Goal: Find specific page/section: Find specific page/section

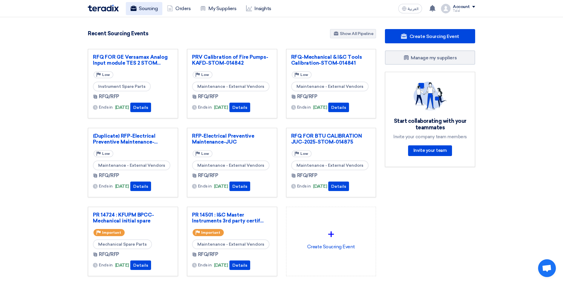
click at [153, 8] on link "Sourcing" at bounding box center [144, 8] width 36 height 13
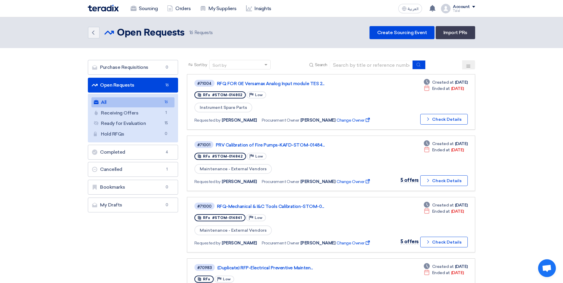
click at [227, 60] on div "Sort by" at bounding box center [239, 64] width 61 height 9
click at [323, 65] on span "Search" at bounding box center [321, 65] width 12 height 6
click at [313, 66] on div "Search" at bounding box center [367, 64] width 118 height 9
click at [310, 63] on use at bounding box center [311, 65] width 4 height 4
click at [325, 66] on span "Search" at bounding box center [321, 65] width 12 height 6
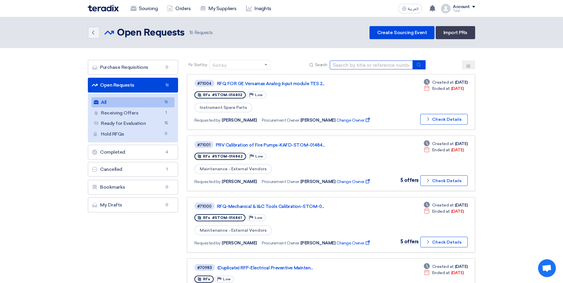
click at [343, 64] on input at bounding box center [370, 64] width 83 height 9
type input "9179"
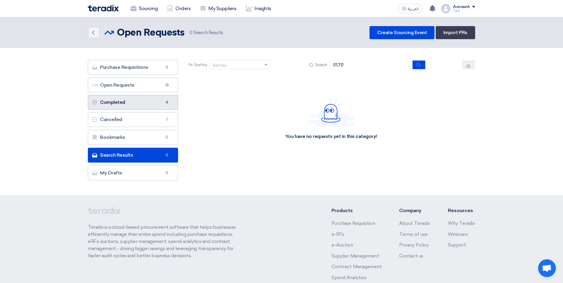
click at [112, 100] on link "Completed Completed 4" at bounding box center [133, 102] width 90 height 15
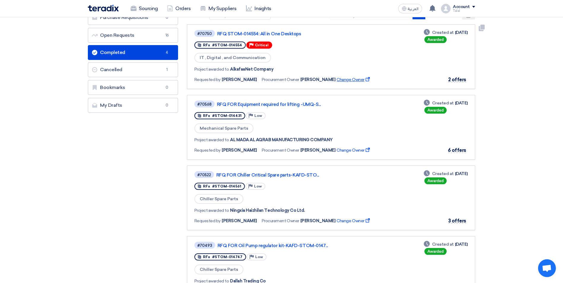
scroll to position [119, 0]
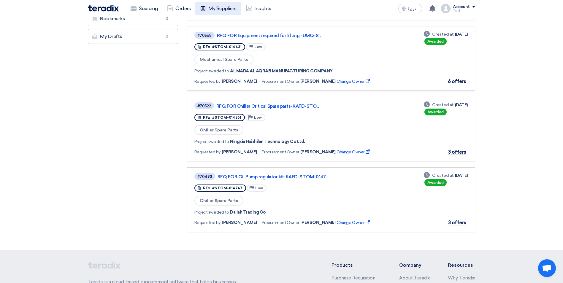
click at [223, 8] on link "My Suppliers" at bounding box center [218, 8] width 46 height 13
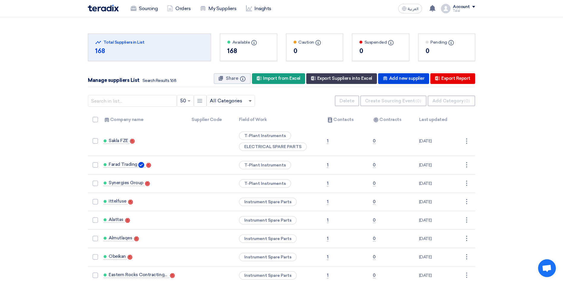
click at [251, 101] on span at bounding box center [250, 101] width 3 height 2
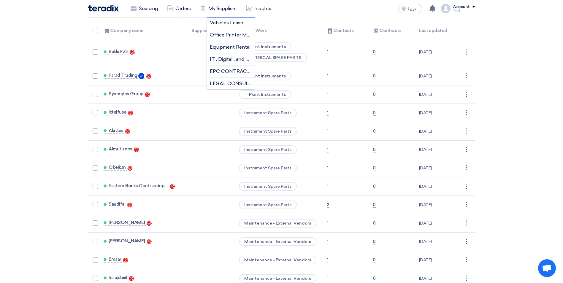
scroll to position [237, 0]
click at [228, 28] on span "IT , Digital , and Communication" at bounding box center [245, 30] width 71 height 6
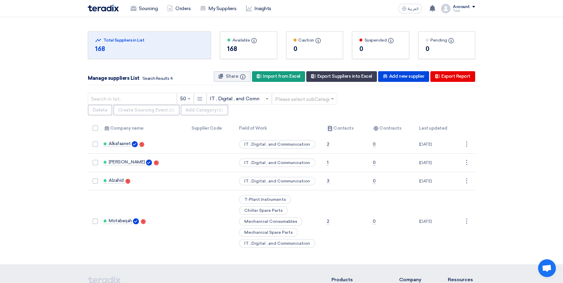
scroll to position [0, 0]
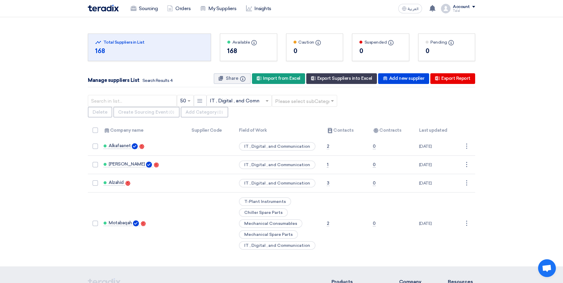
click at [267, 102] on span at bounding box center [267, 100] width 7 height 7
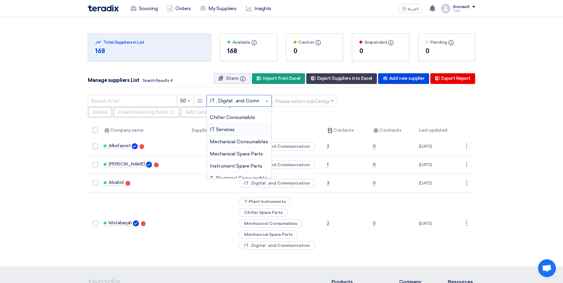
scroll to position [456, 0]
click at [229, 120] on span "IT Services" at bounding box center [222, 119] width 25 height 6
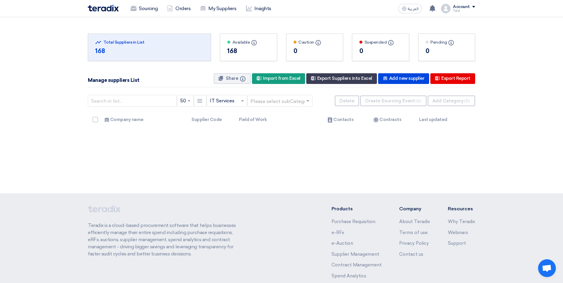
click at [245, 106] on div "× IT Services ×" at bounding box center [226, 101] width 41 height 12
click at [231, 154] on span "Office Printer Maintenance Service" at bounding box center [249, 154] width 79 height 6
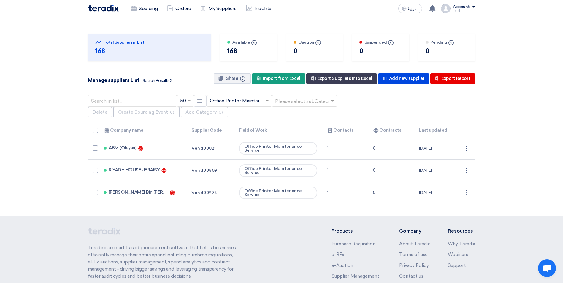
click at [252, 103] on input "text" at bounding box center [236, 101] width 53 height 10
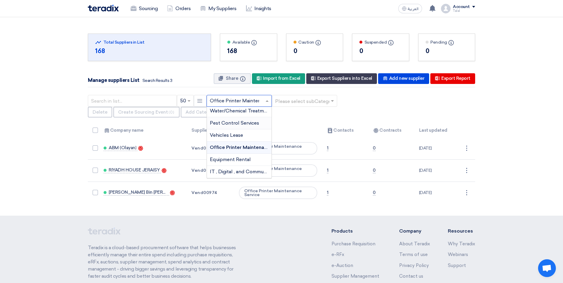
scroll to position [195, 0]
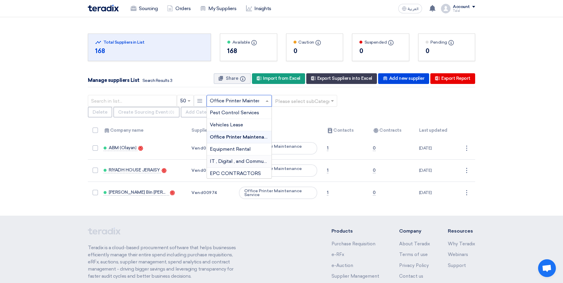
click at [254, 163] on span "IT , Digital , and Communication" at bounding box center [245, 161] width 71 height 6
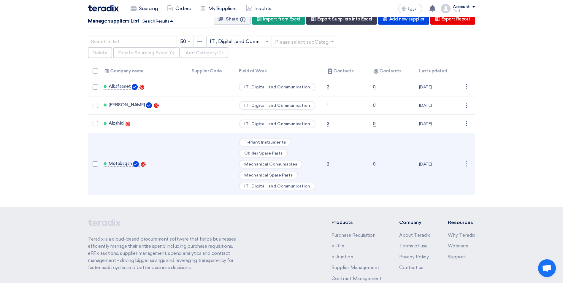
scroll to position [30, 0]
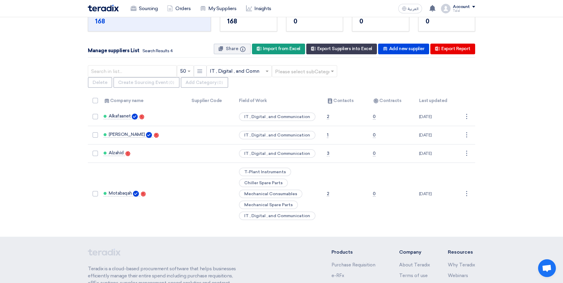
click at [249, 75] on input "text" at bounding box center [236, 71] width 53 height 10
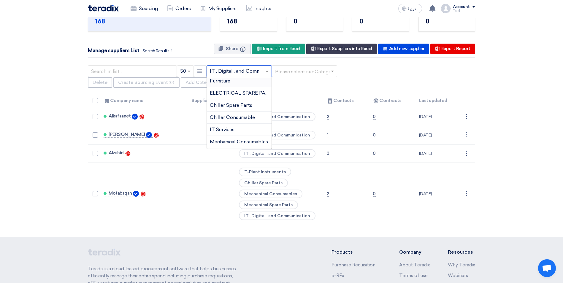
scroll to position [426, 0]
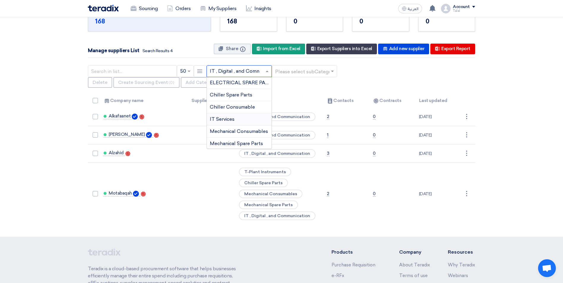
click at [247, 119] on div "IT Services" at bounding box center [239, 119] width 65 height 12
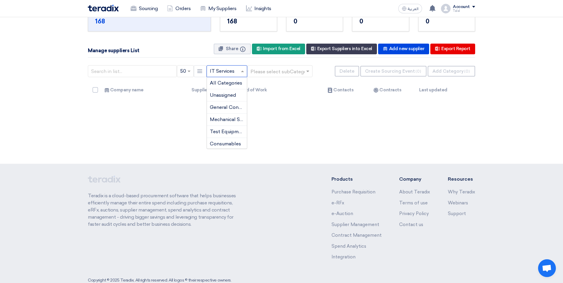
click at [240, 72] on span at bounding box center [242, 71] width 7 height 7
click at [183, 142] on div "Total Suppliers in this list Total Suppliers in List 168 Available Info Info ×" at bounding box center [281, 76] width 563 height 176
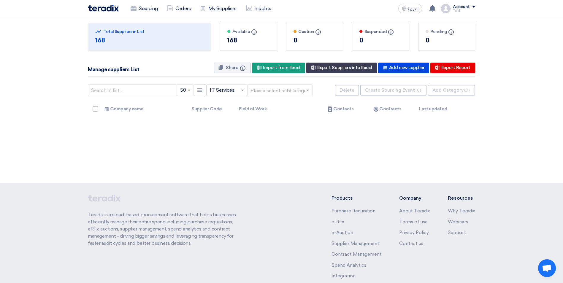
scroll to position [0, 0]
